Goal: Browse casually: Explore the website without a specific task or goal

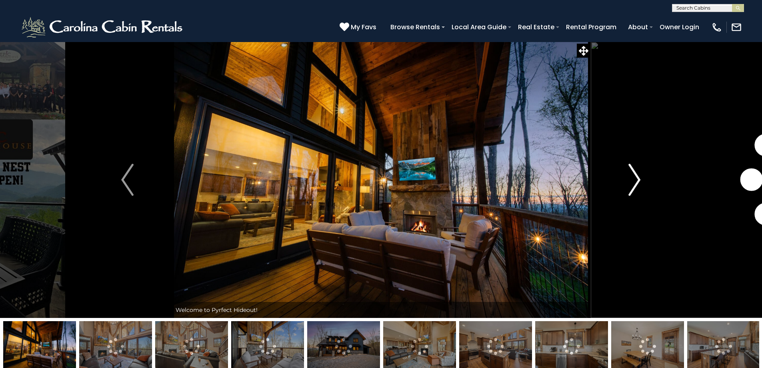
click at [635, 186] on img "Next" at bounding box center [635, 180] width 12 height 32
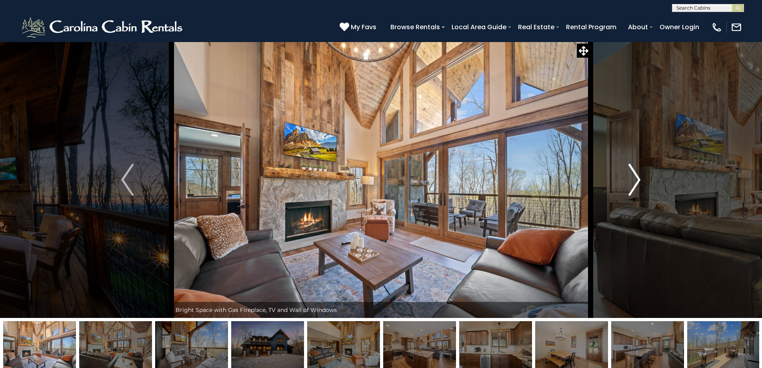
click at [635, 186] on img "Next" at bounding box center [635, 180] width 12 height 32
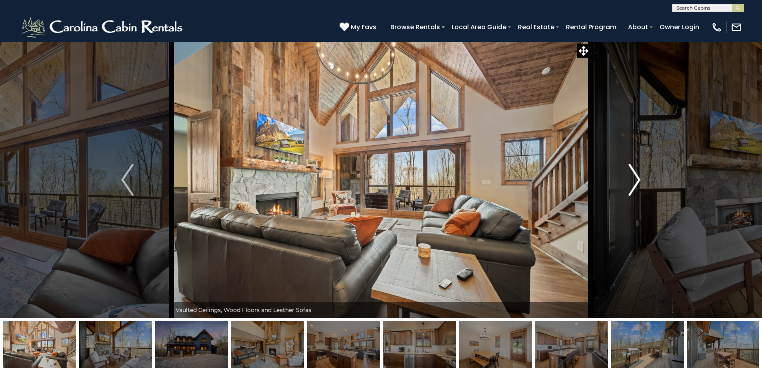
click at [635, 186] on img "Next" at bounding box center [635, 180] width 12 height 32
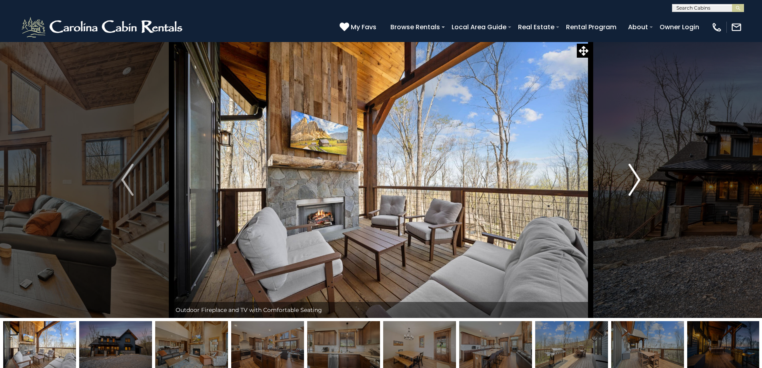
click at [635, 186] on img "Next" at bounding box center [635, 180] width 12 height 32
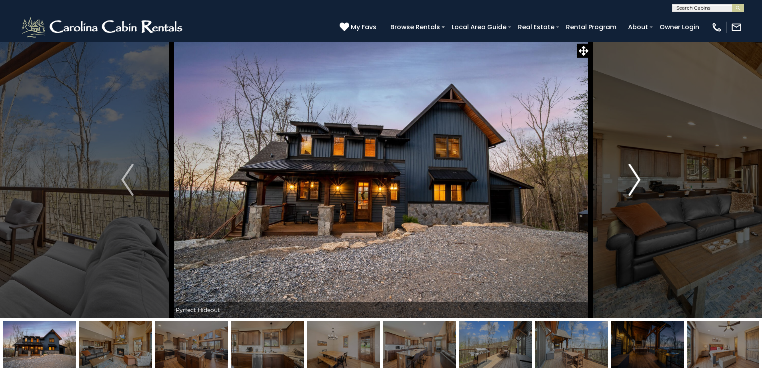
click at [635, 186] on img "Next" at bounding box center [635, 180] width 12 height 32
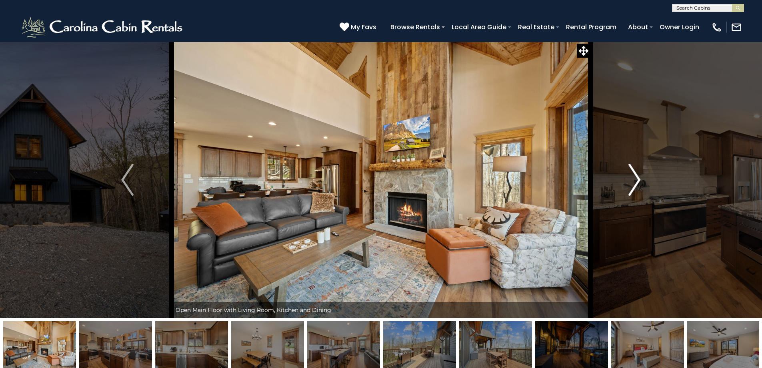
click at [635, 186] on img "Next" at bounding box center [635, 180] width 12 height 32
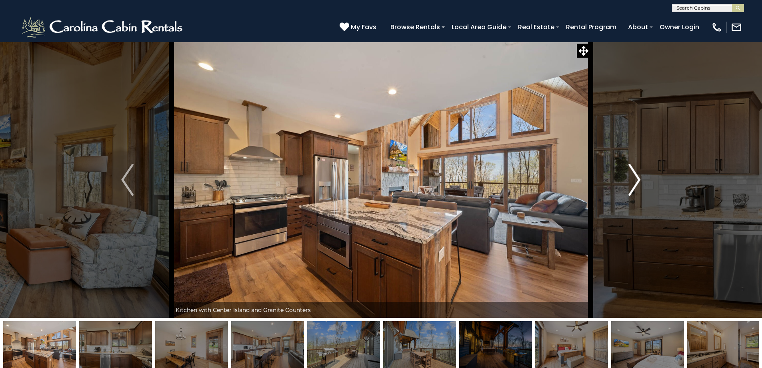
click at [635, 186] on img "Next" at bounding box center [635, 180] width 12 height 32
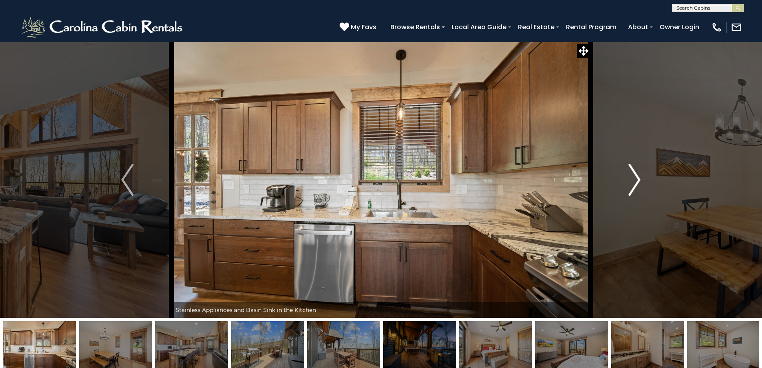
click at [635, 186] on img "Next" at bounding box center [635, 180] width 12 height 32
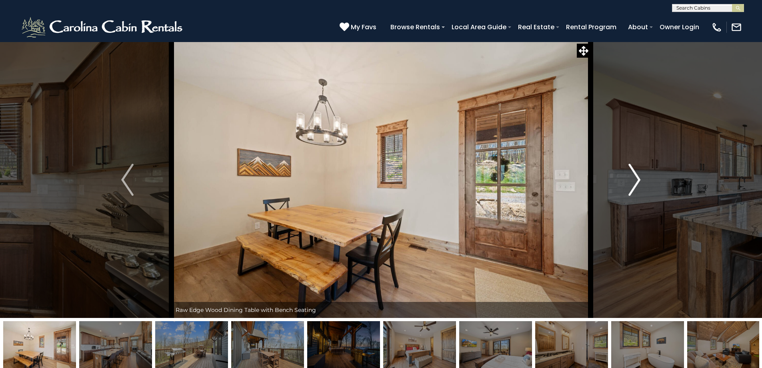
click at [635, 186] on img "Next" at bounding box center [635, 180] width 12 height 32
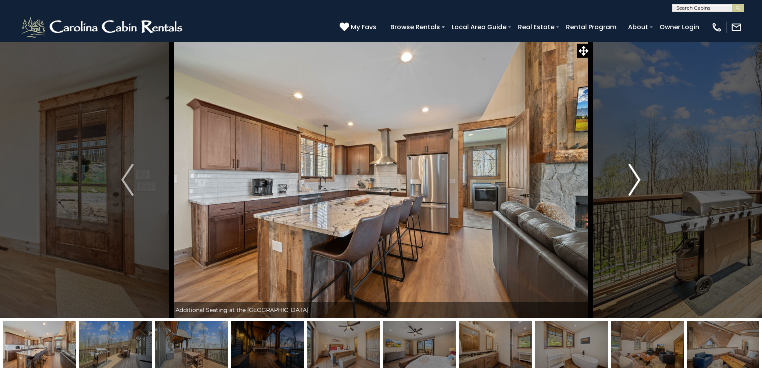
click at [635, 186] on img "Next" at bounding box center [635, 180] width 12 height 32
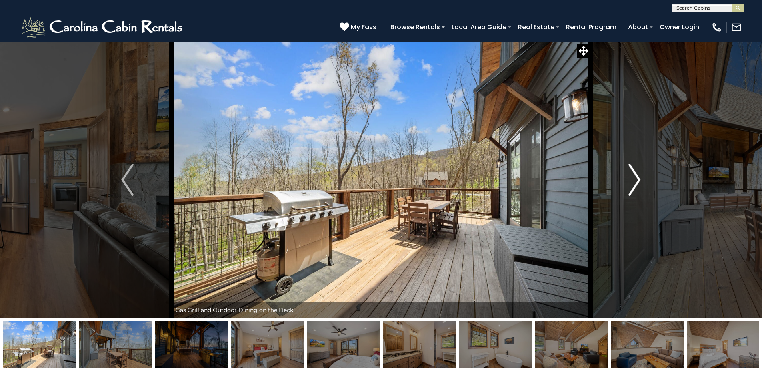
click at [635, 186] on img "Next" at bounding box center [635, 180] width 12 height 32
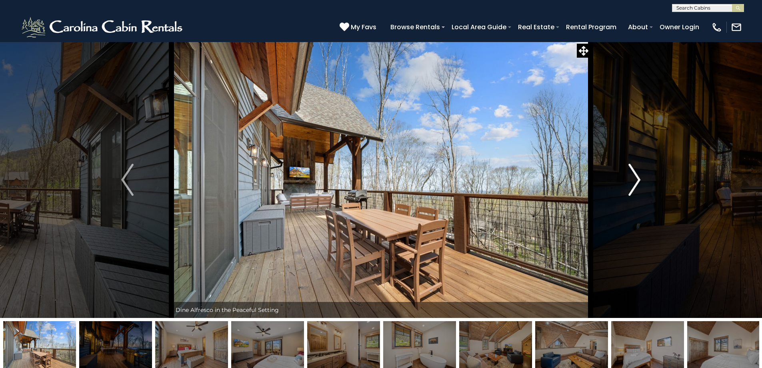
click at [635, 186] on img "Next" at bounding box center [635, 180] width 12 height 32
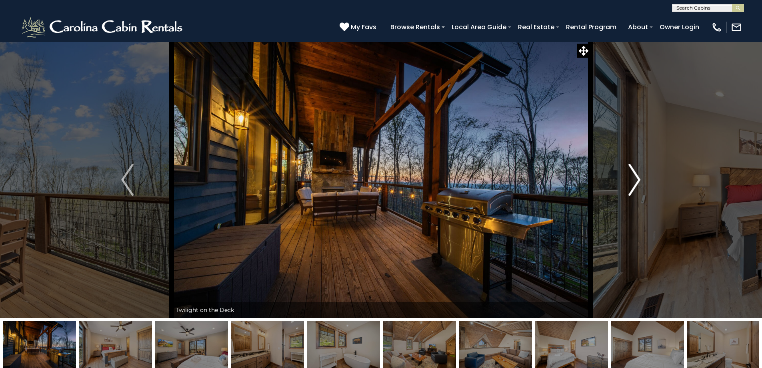
click at [635, 186] on img "Next" at bounding box center [635, 180] width 12 height 32
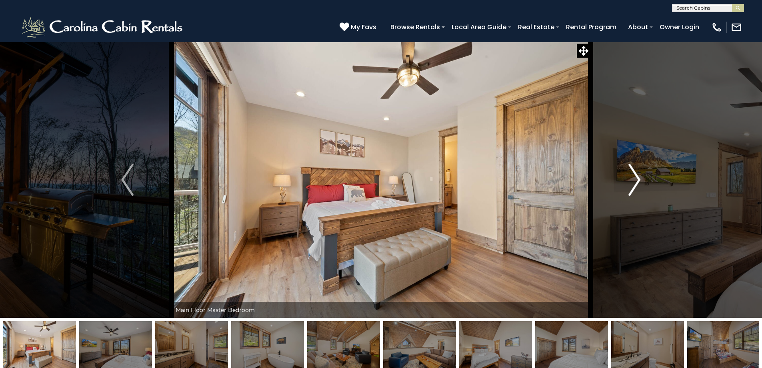
click at [635, 186] on img "Next" at bounding box center [635, 180] width 12 height 32
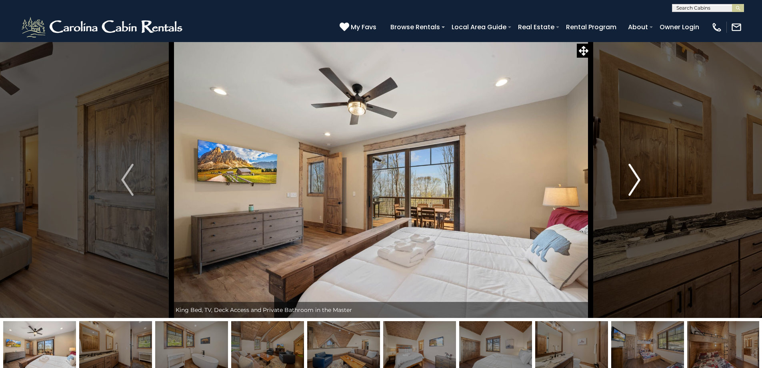
click at [635, 186] on img "Next" at bounding box center [635, 180] width 12 height 32
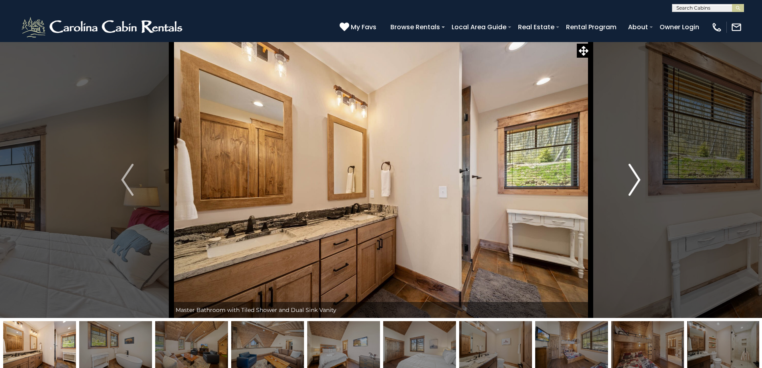
click at [635, 186] on img "Next" at bounding box center [635, 180] width 12 height 32
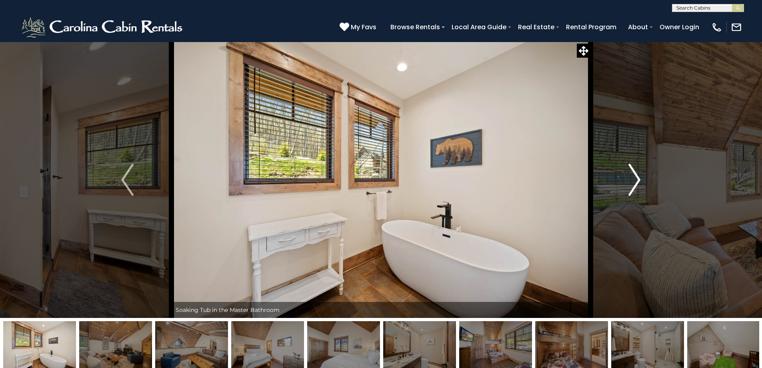
click at [635, 186] on img "Next" at bounding box center [635, 180] width 12 height 32
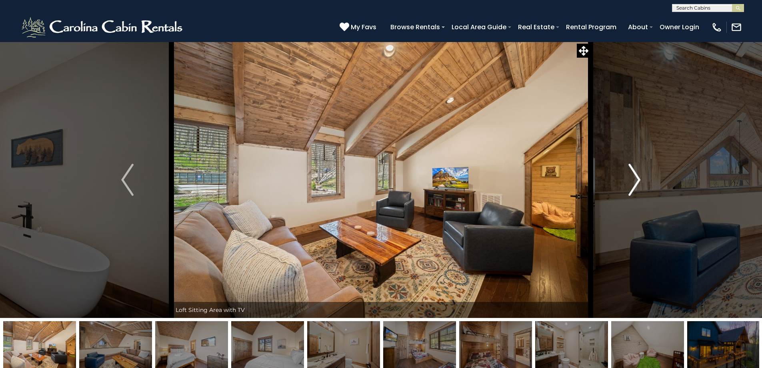
click at [635, 186] on img "Next" at bounding box center [635, 180] width 12 height 32
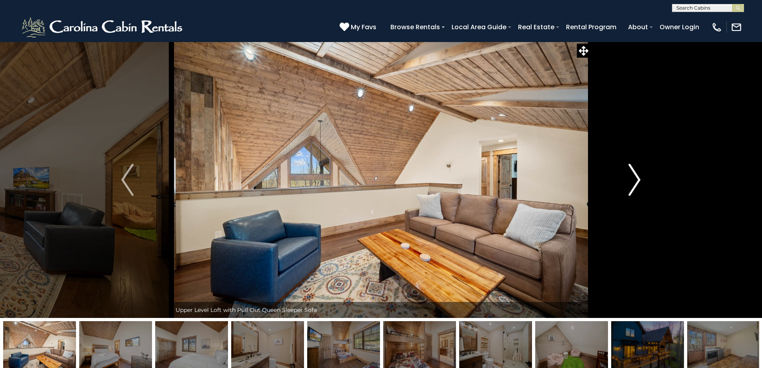
click at [635, 186] on img "Next" at bounding box center [635, 180] width 12 height 32
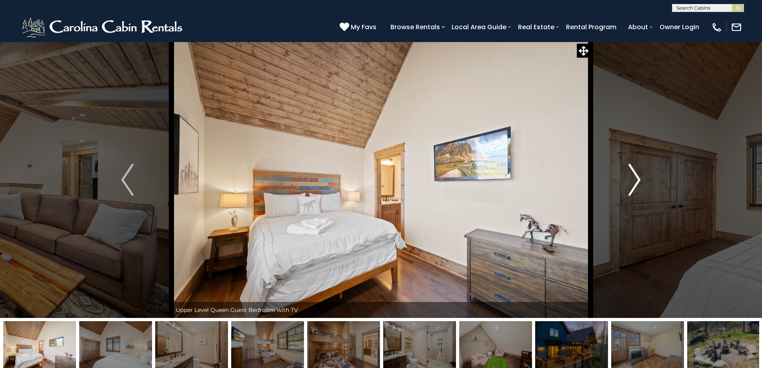
click at [635, 186] on img "Next" at bounding box center [635, 180] width 12 height 32
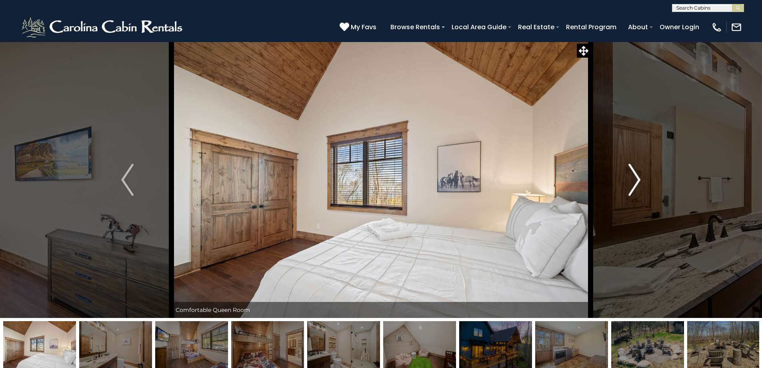
click at [635, 186] on img "Next" at bounding box center [635, 180] width 12 height 32
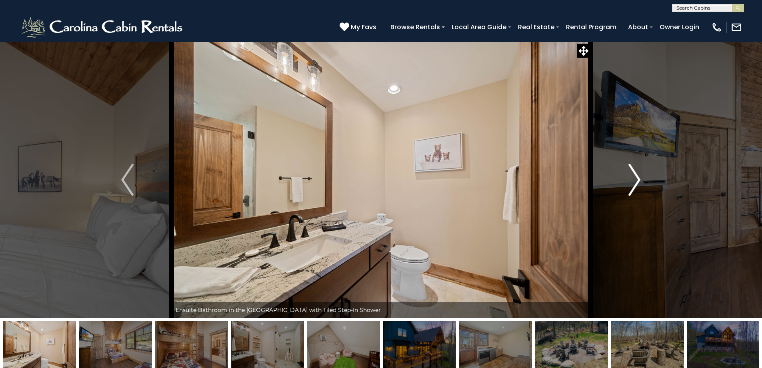
click at [635, 186] on img "Next" at bounding box center [635, 180] width 12 height 32
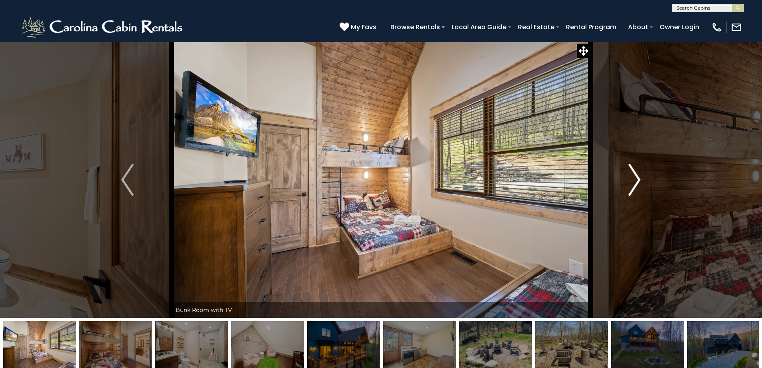
click at [635, 186] on img "Next" at bounding box center [635, 180] width 12 height 32
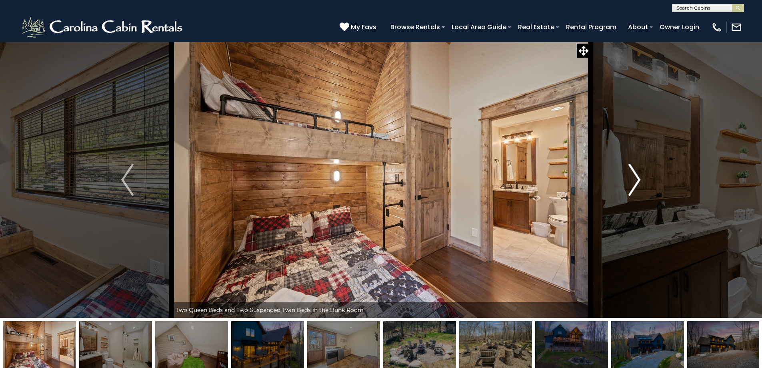
click at [635, 186] on img "Next" at bounding box center [635, 180] width 12 height 32
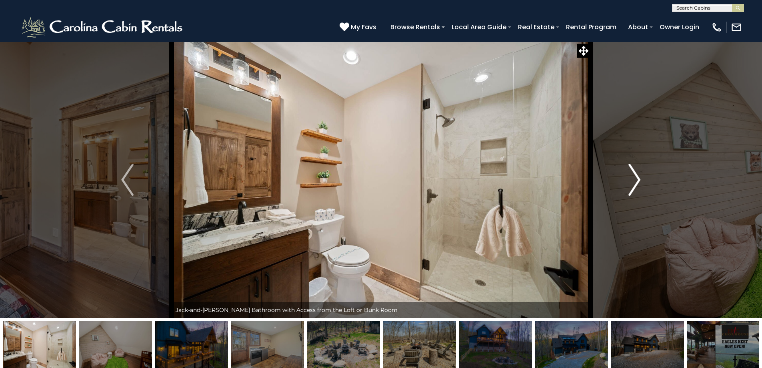
click at [635, 186] on img "Next" at bounding box center [635, 180] width 12 height 32
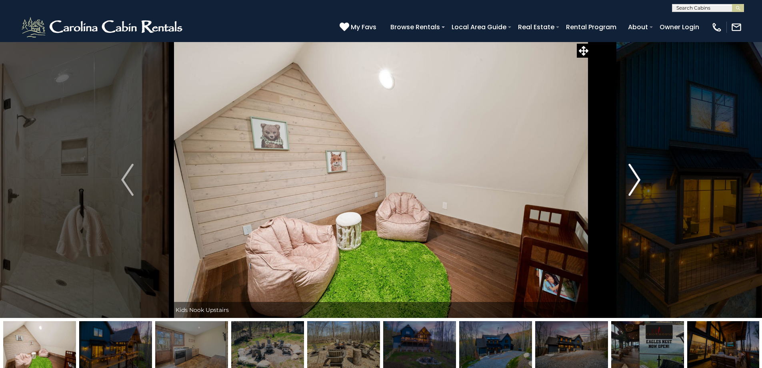
click at [633, 185] on img "Next" at bounding box center [635, 180] width 12 height 32
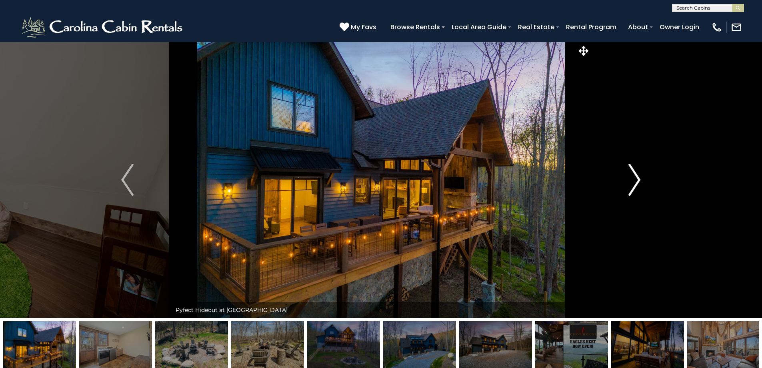
click at [633, 185] on img "Next" at bounding box center [635, 180] width 12 height 32
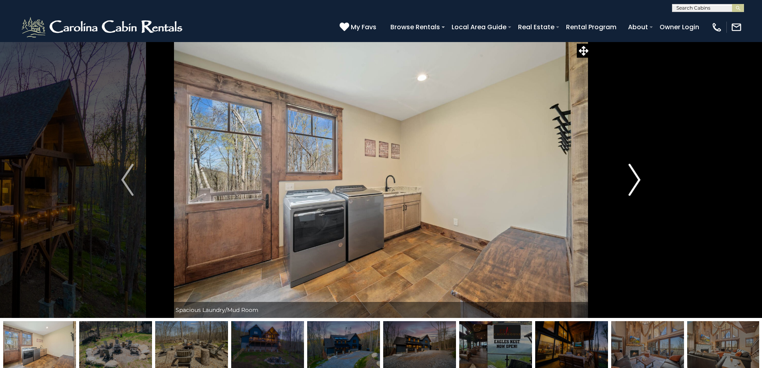
click at [633, 185] on img "Next" at bounding box center [635, 180] width 12 height 32
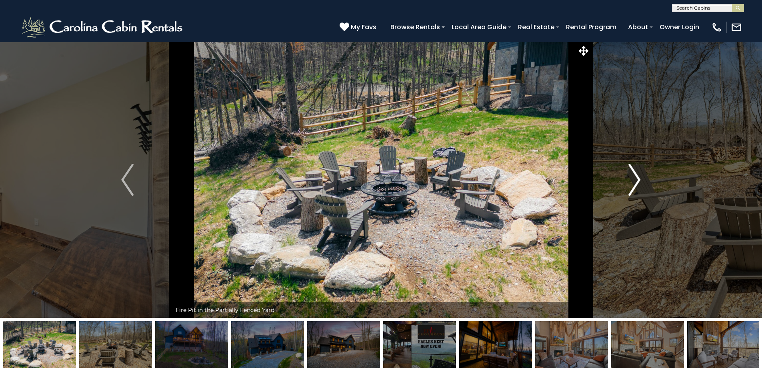
click at [633, 185] on img "Next" at bounding box center [635, 180] width 12 height 32
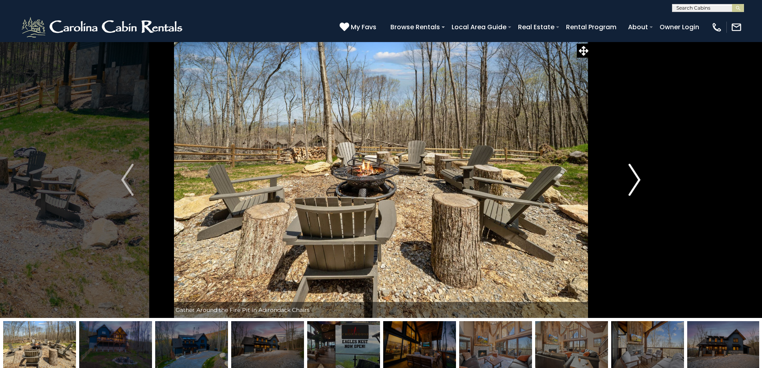
click at [633, 185] on img "Next" at bounding box center [635, 180] width 12 height 32
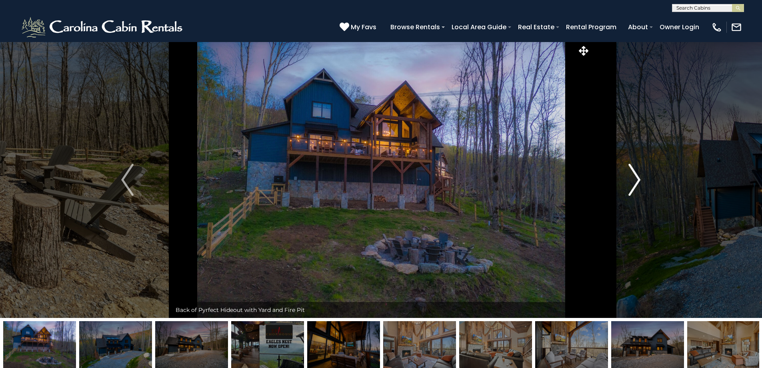
click at [633, 185] on img "Next" at bounding box center [635, 180] width 12 height 32
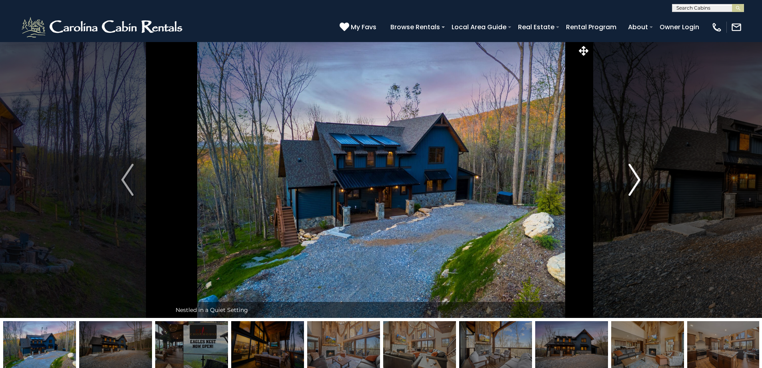
click at [633, 185] on img "Next" at bounding box center [635, 180] width 12 height 32
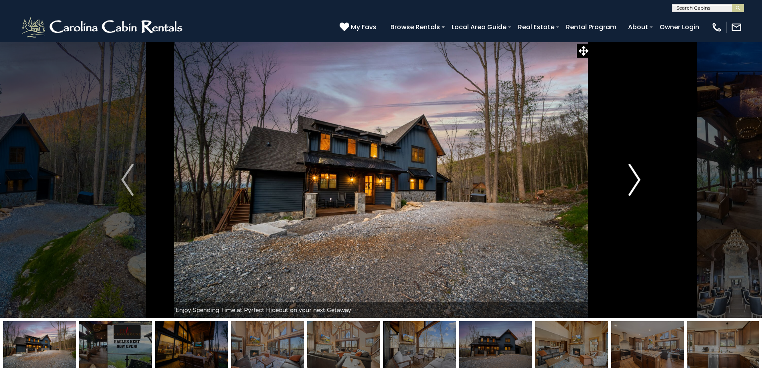
click at [633, 185] on img "Next" at bounding box center [635, 180] width 12 height 32
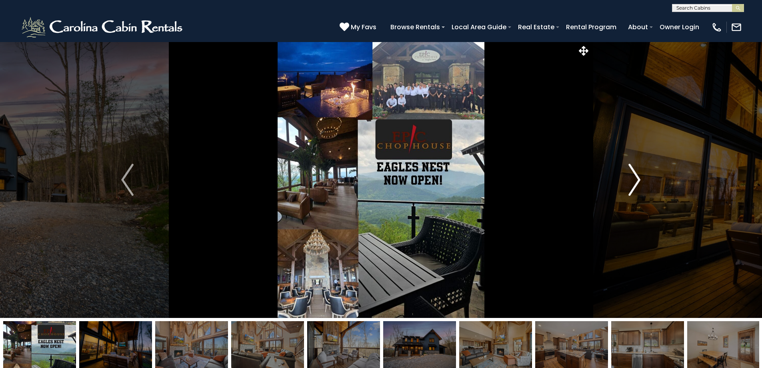
click at [632, 182] on img "Next" at bounding box center [635, 180] width 12 height 32
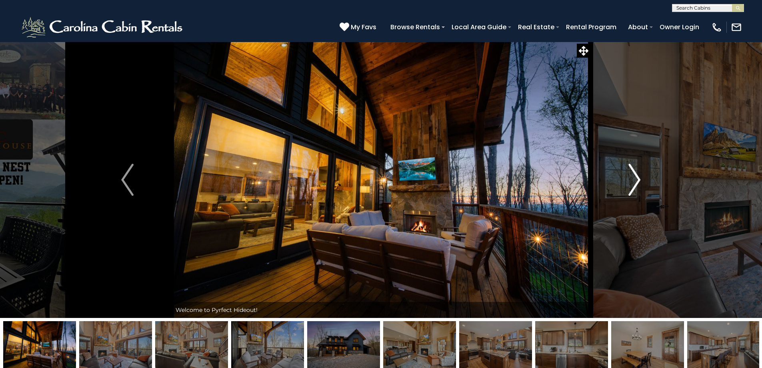
click at [632, 181] on img "Next" at bounding box center [635, 180] width 12 height 32
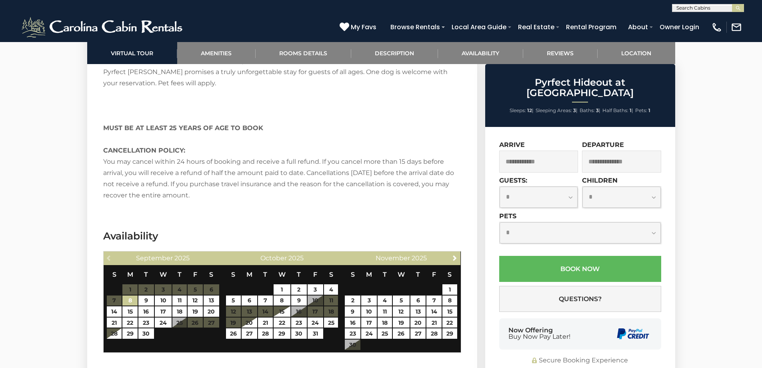
scroll to position [1801, 0]
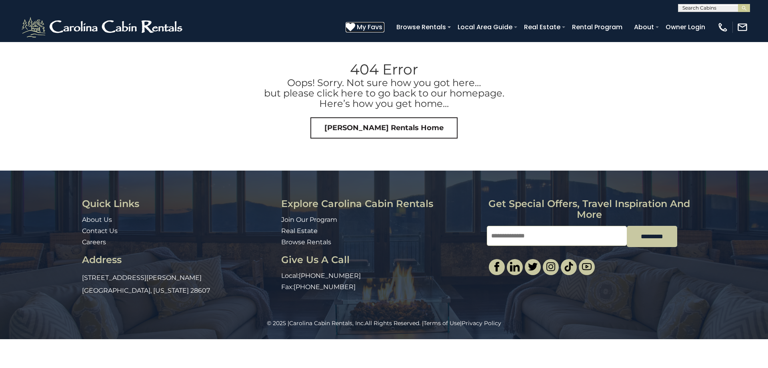
click at [355, 27] on icon at bounding box center [351, 27] width 10 height 10
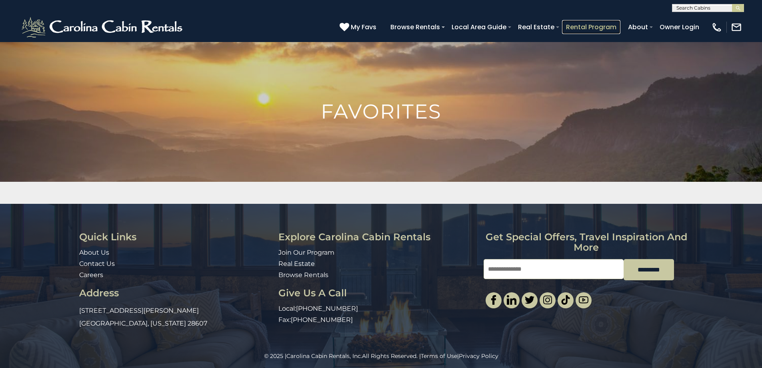
click at [599, 26] on link "Rental Program" at bounding box center [591, 27] width 58 height 14
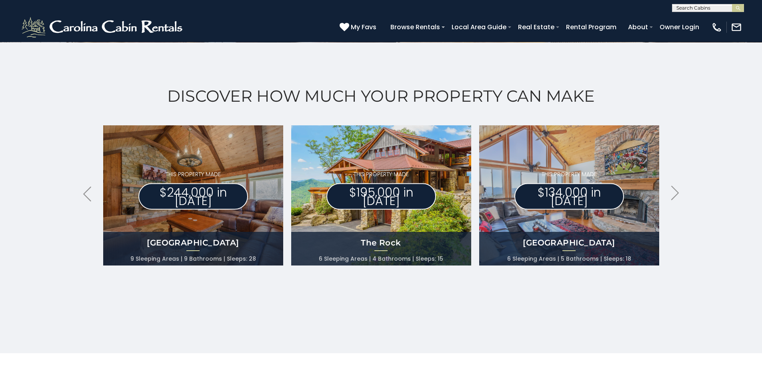
scroll to position [360, 0]
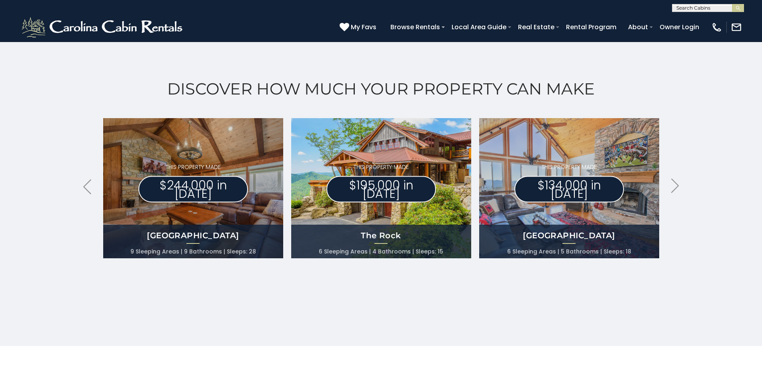
click at [436, 211] on img at bounding box center [381, 188] width 198 height 154
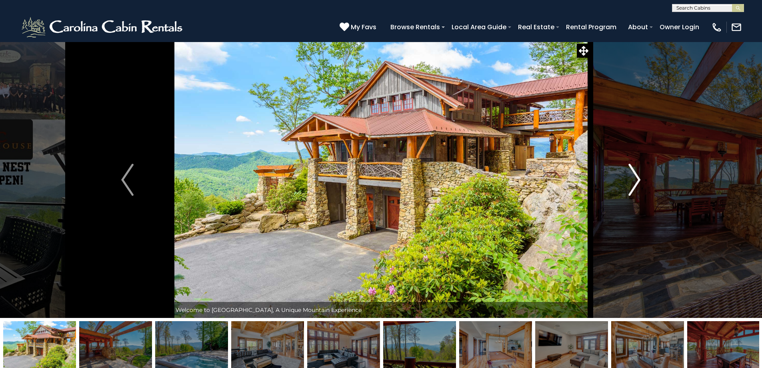
click at [631, 184] on img "Next" at bounding box center [635, 180] width 12 height 32
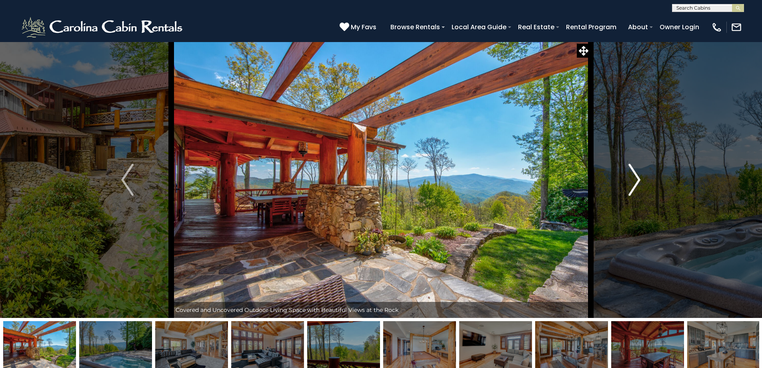
click at [631, 184] on img "Next" at bounding box center [635, 180] width 12 height 32
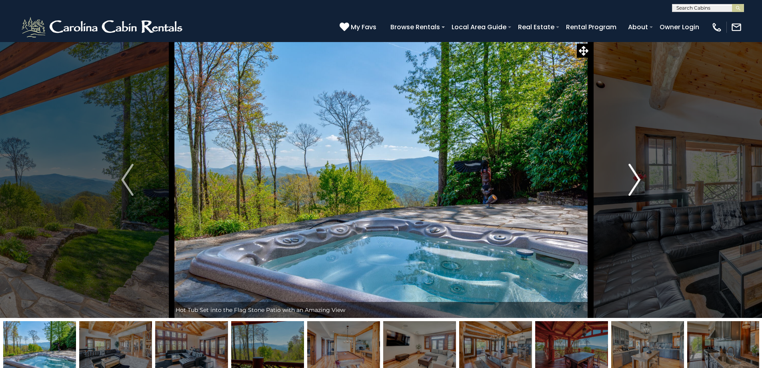
click at [631, 184] on img "Next" at bounding box center [635, 180] width 12 height 32
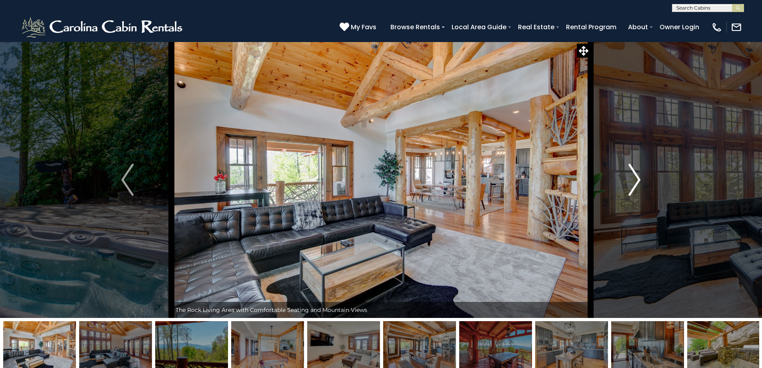
click at [631, 184] on img "Next" at bounding box center [635, 180] width 12 height 32
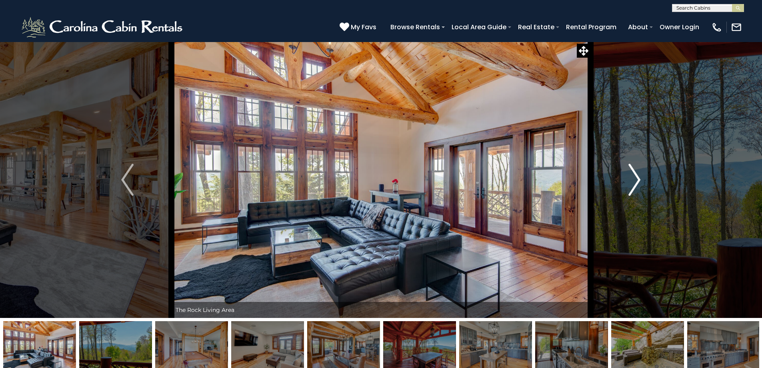
click at [631, 184] on img "Next" at bounding box center [635, 180] width 12 height 32
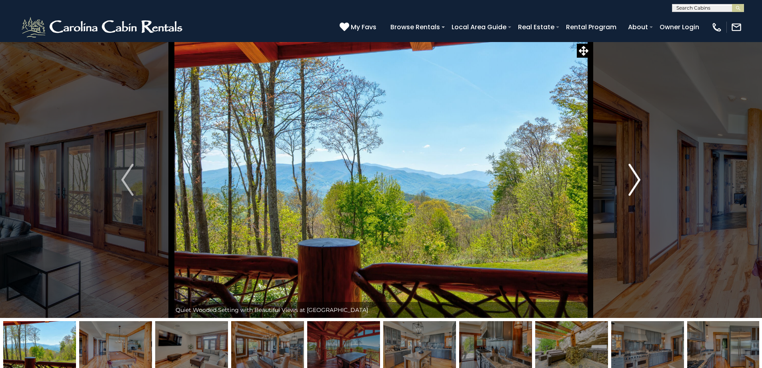
click at [631, 184] on img "Next" at bounding box center [635, 180] width 12 height 32
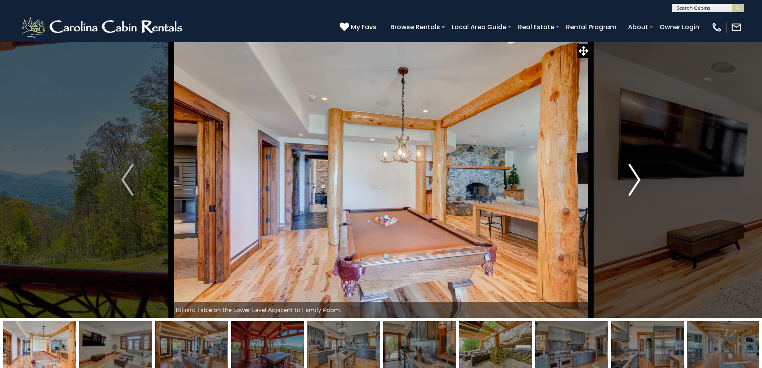
click at [631, 184] on img "Next" at bounding box center [635, 180] width 12 height 32
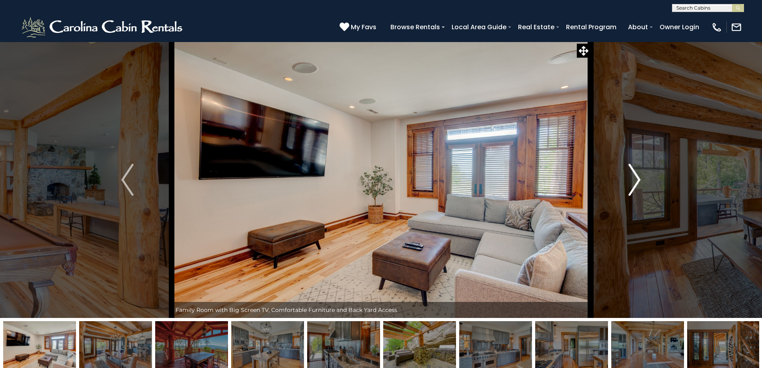
click at [631, 184] on img "Next" at bounding box center [635, 180] width 12 height 32
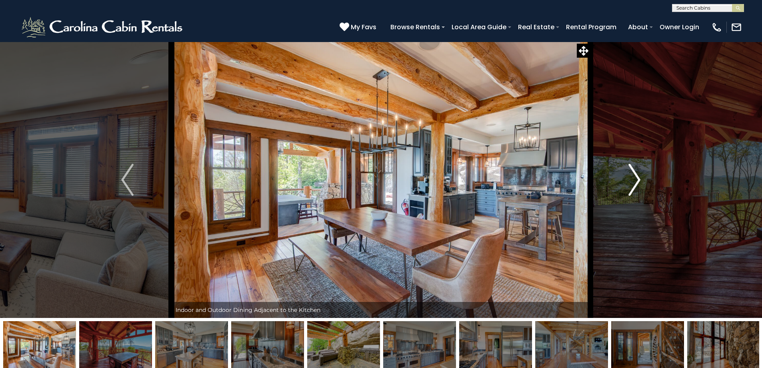
click at [631, 184] on img "Next" at bounding box center [635, 180] width 12 height 32
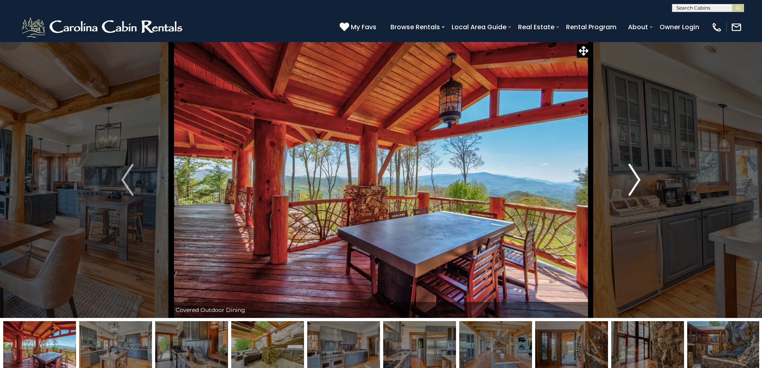
click at [631, 184] on img "Next" at bounding box center [635, 180] width 12 height 32
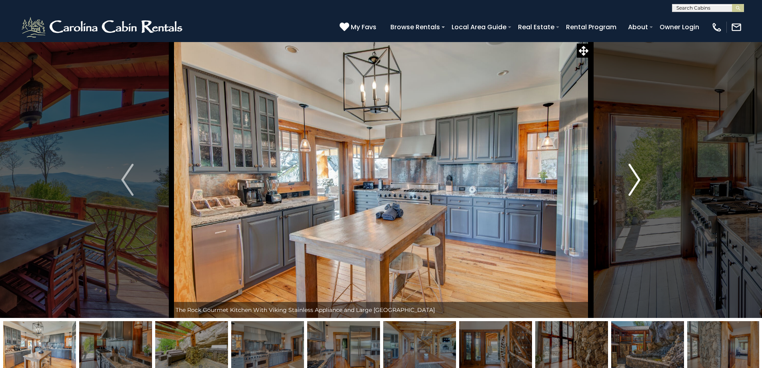
click at [631, 184] on img "Next" at bounding box center [635, 180] width 12 height 32
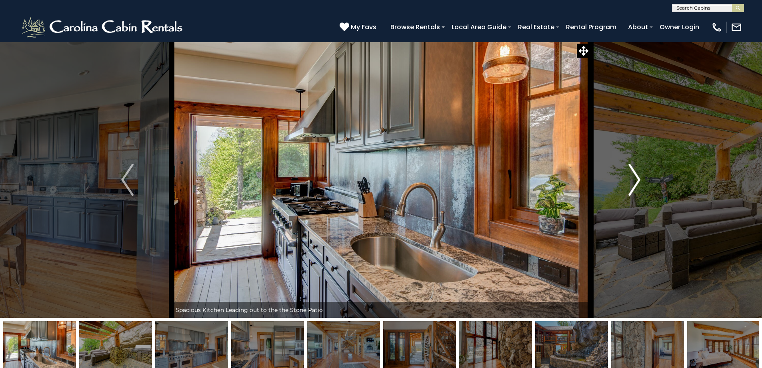
click at [631, 184] on img "Next" at bounding box center [635, 180] width 12 height 32
